Goal: Navigation & Orientation: Find specific page/section

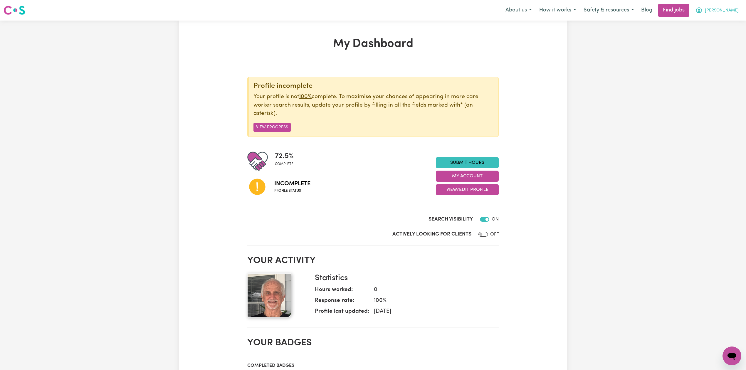
click at [725, 9] on span "[PERSON_NAME]" at bounding box center [722, 10] width 34 height 6
click at [720, 41] on link "Logout" at bounding box center [719, 44] width 46 height 11
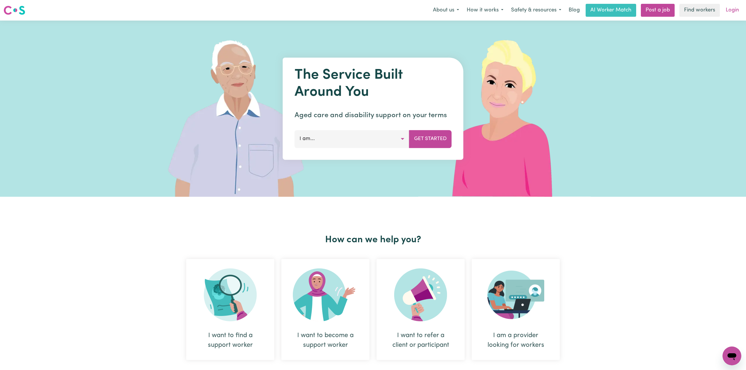
click at [728, 14] on link "Login" at bounding box center [732, 10] width 20 height 13
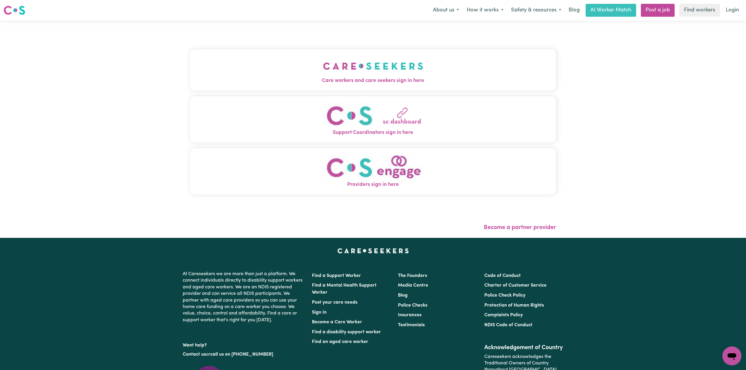
click at [320, 49] on button "Care workers and care seekers sign in here" at bounding box center [373, 69] width 366 height 41
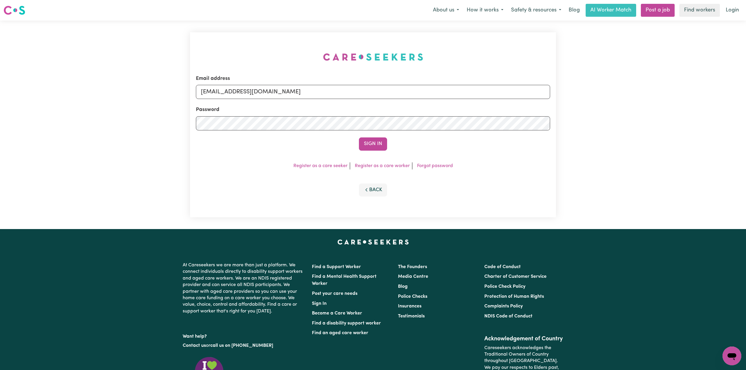
drag, startPoint x: 277, startPoint y: 92, endPoint x: 273, endPoint y: 94, distance: 4.9
click at [277, 92] on input "onboardingcs@careseekers.com.au" at bounding box center [373, 92] width 354 height 14
click at [270, 95] on input "onboardingcs@careseekers.com.au" at bounding box center [373, 92] width 354 height 14
drag, startPoint x: 231, startPoint y: 91, endPoint x: 393, endPoint y: 114, distance: 163.8
click at [393, 113] on form "Email address Superuser~jakedworkin@hotmail.com Password Sign In" at bounding box center [373, 113] width 354 height 76
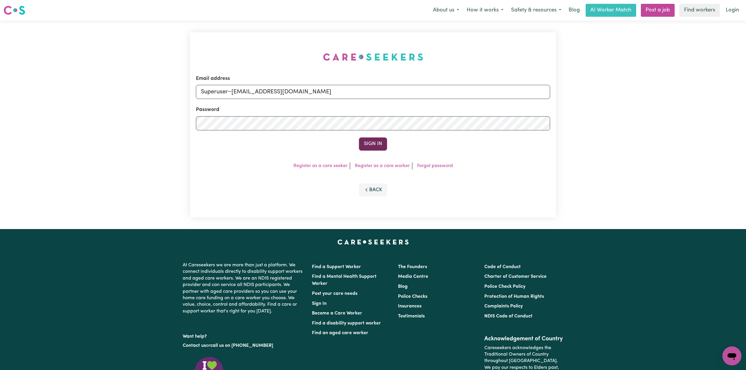
click at [363, 147] on button "Sign In" at bounding box center [373, 143] width 28 height 13
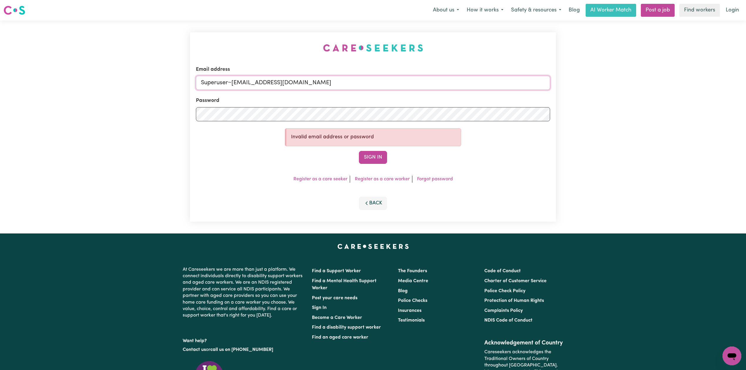
drag, startPoint x: 232, startPoint y: 81, endPoint x: 355, endPoint y: 81, distance: 122.8
click at [355, 81] on input "Superuser~r.darychuk@gmail.com" at bounding box center [373, 83] width 354 height 14
paste input "beaubailey83@hot"
type input "Superuser~beaubailey83@hotmail.com"
click at [367, 160] on button "Sign In" at bounding box center [373, 157] width 28 height 13
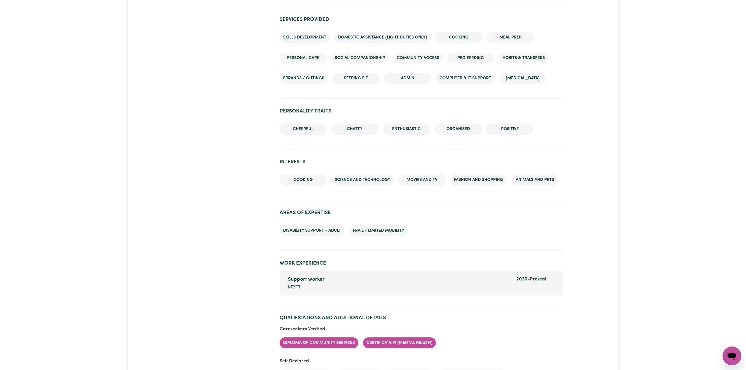
scroll to position [666, 0]
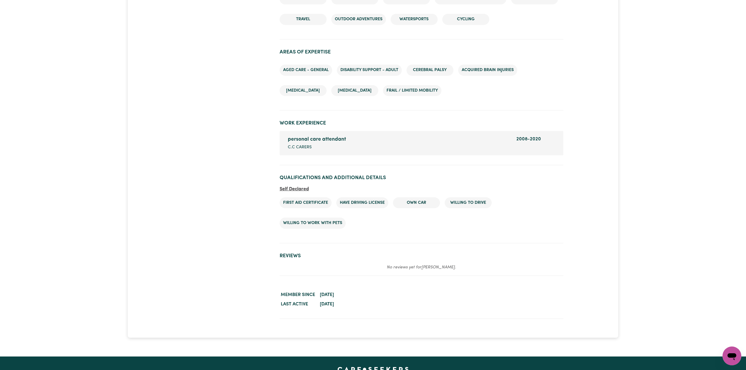
scroll to position [679, 0]
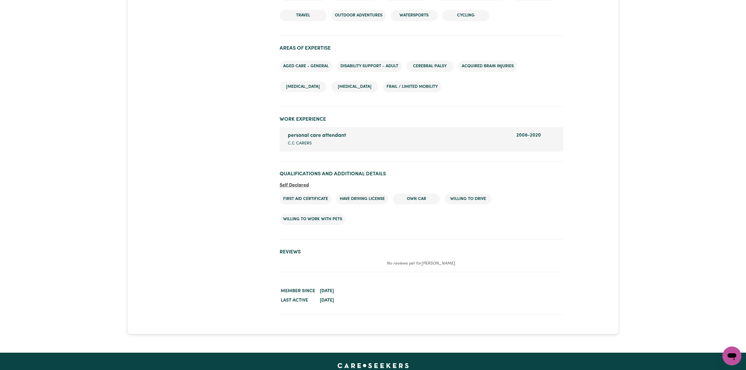
click at [478, 250] on h2 "Reviews" at bounding box center [422, 252] width 284 height 6
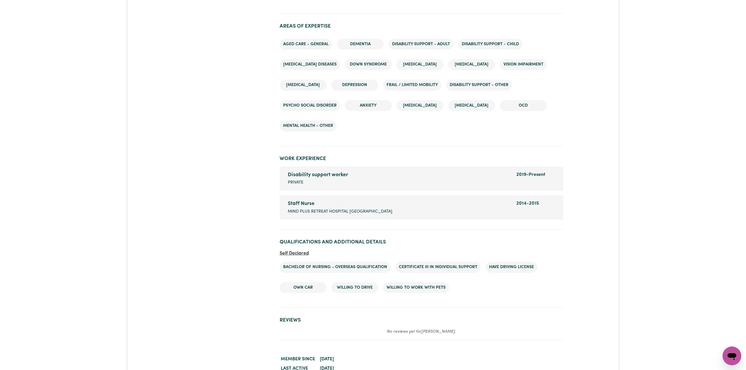
scroll to position [698, 0]
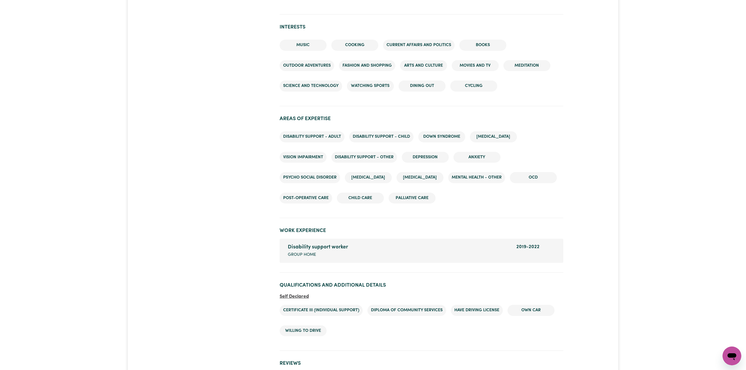
scroll to position [631, 0]
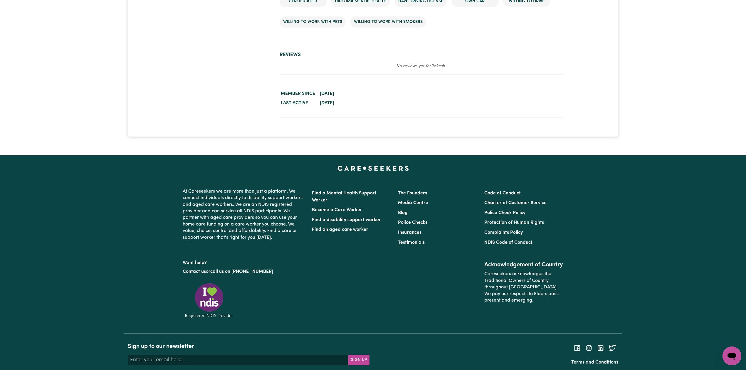
scroll to position [783, 0]
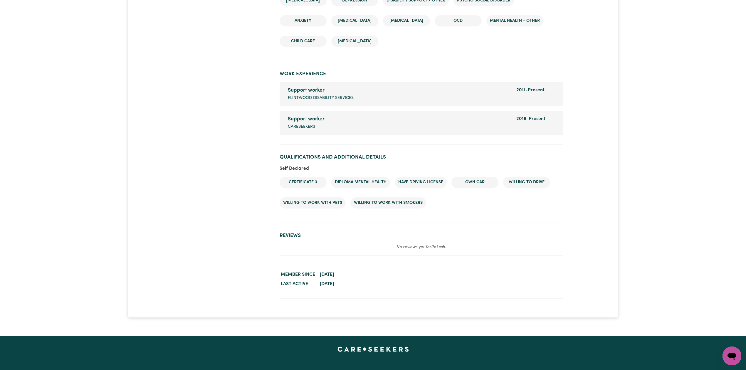
click at [546, 261] on section "Worker activity details Member since May 22, 2018 Last active September 15, 2025" at bounding box center [422, 280] width 284 height 38
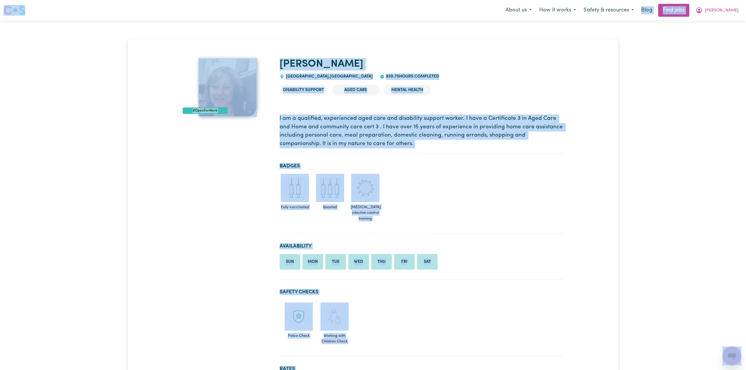
click at [561, 232] on section "Badges Fully vaccinated Boosted [MEDICAL_DATA] infection control training" at bounding box center [422, 195] width 284 height 75
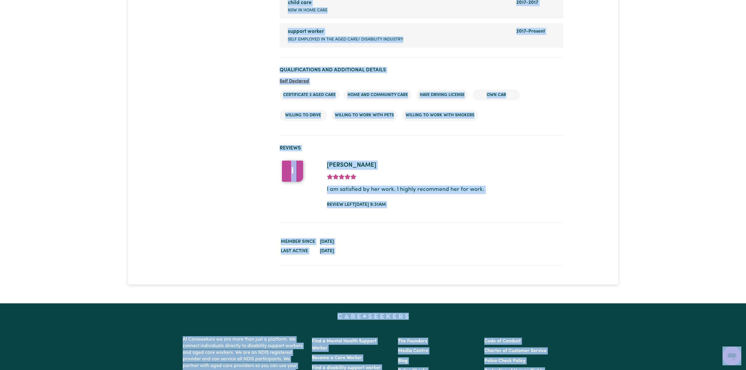
scroll to position [1021, 0]
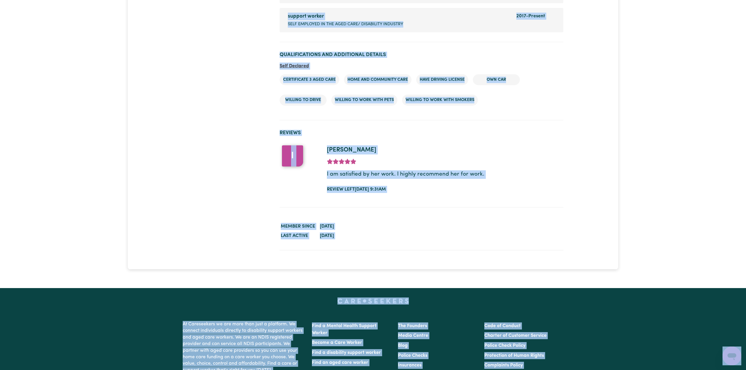
click at [552, 60] on section "Qualifications and Additional Details Self Declared Certificate 3 Aged Care Hom…" at bounding box center [422, 83] width 284 height 73
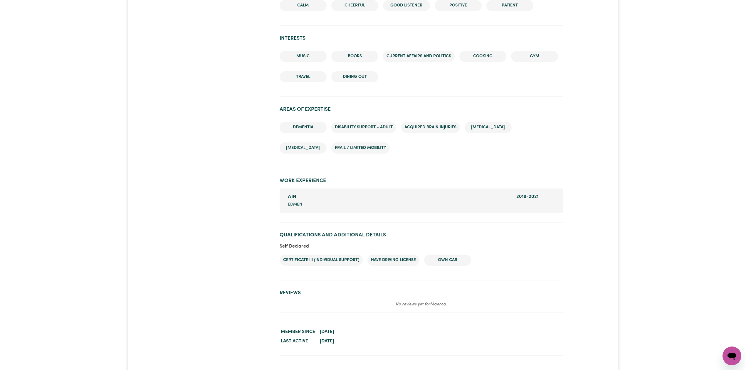
scroll to position [644, 0]
click at [528, 234] on section "Qualifications and Additional Details Self Declared Certificate III (Individual…" at bounding box center [422, 252] width 284 height 53
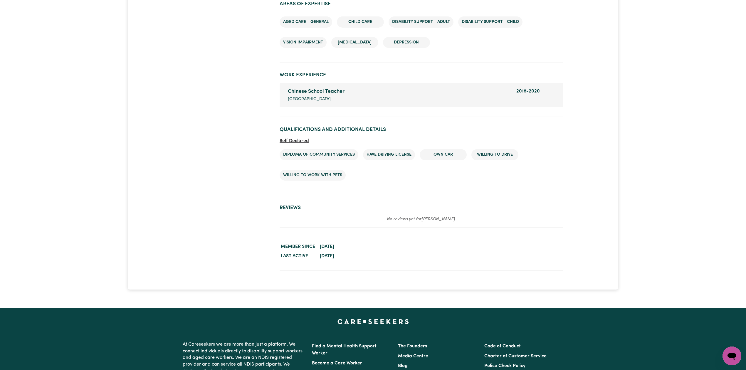
scroll to position [781, 0]
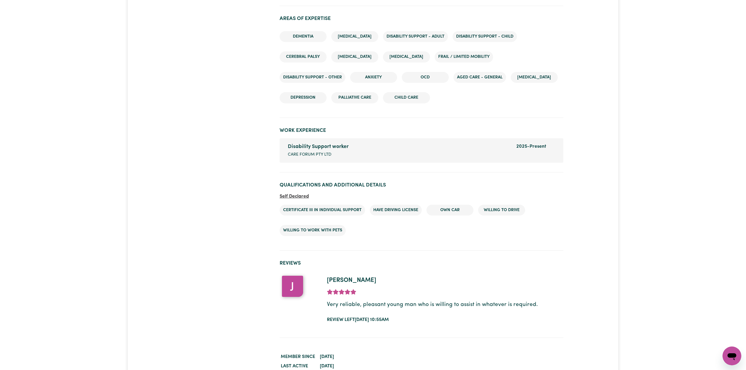
scroll to position [803, 0]
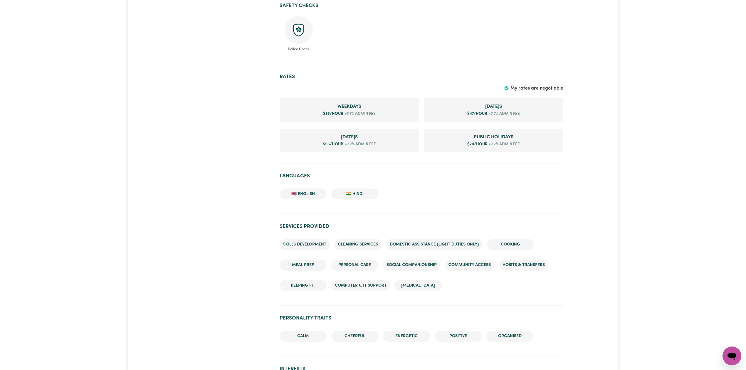
scroll to position [899, 0]
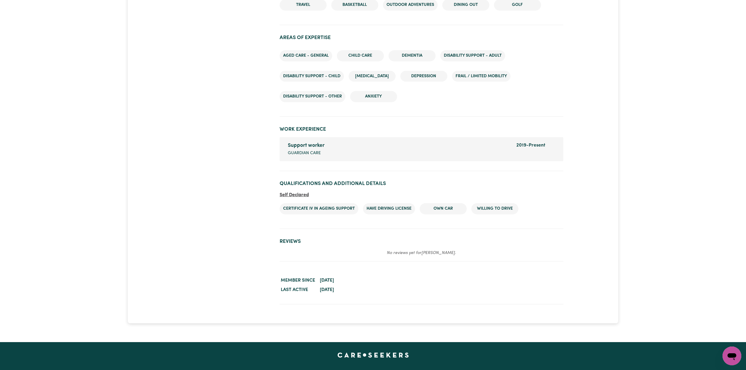
scroll to position [649, 0]
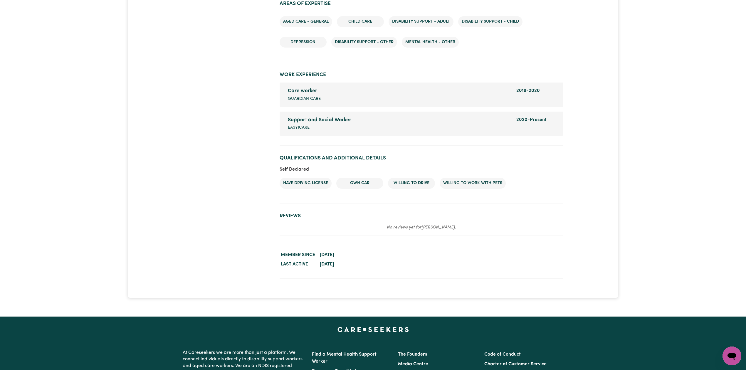
scroll to position [743, 0]
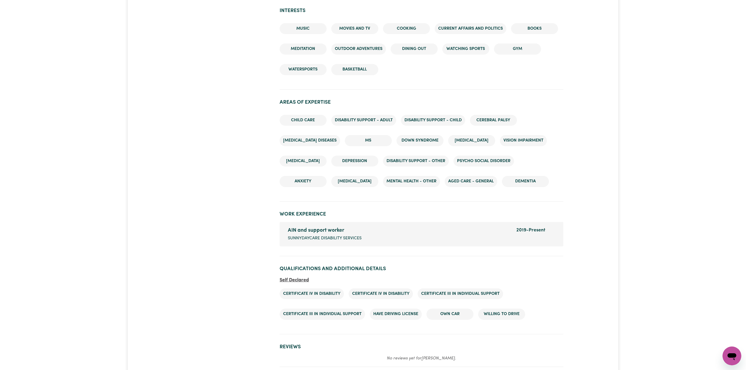
scroll to position [744, 0]
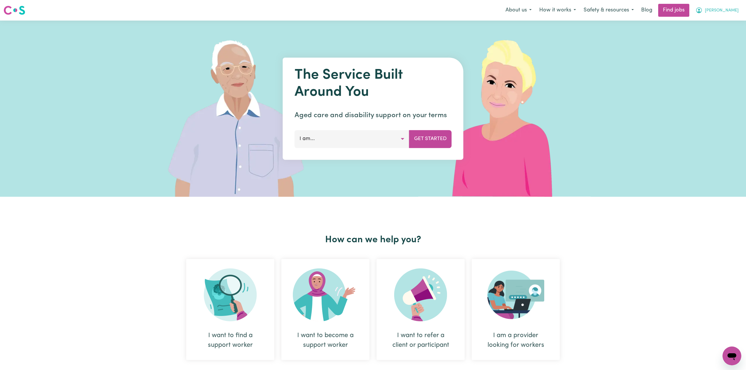
click at [727, 9] on span "[PERSON_NAME]" at bounding box center [722, 10] width 34 height 6
click at [714, 41] on link "Logout" at bounding box center [719, 44] width 46 height 11
click at [729, 8] on link "Login" at bounding box center [732, 10] width 20 height 13
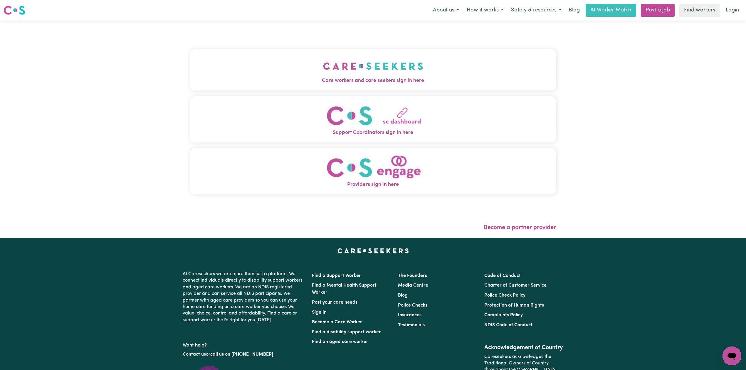
click at [323, 105] on img "Support Coordinators sign in here" at bounding box center [373, 115] width 100 height 27
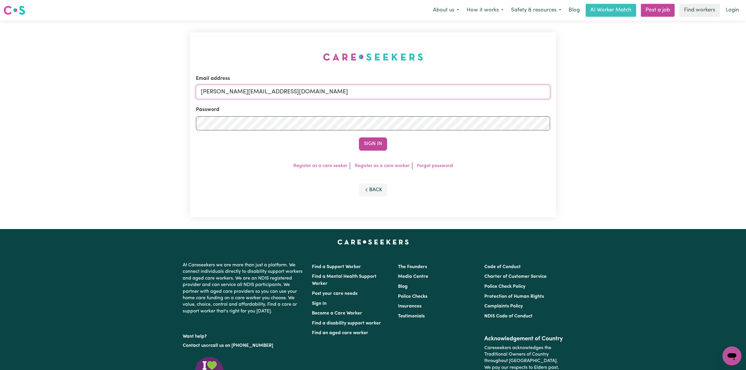
click at [291, 95] on input "[PERSON_NAME][EMAIL_ADDRESS][DOMAIN_NAME]" at bounding box center [373, 92] width 354 height 14
type input "[EMAIL_ADDRESS][DOMAIN_NAME]"
click at [364, 137] on button "Sign In" at bounding box center [373, 143] width 28 height 13
